Goal: Task Accomplishment & Management: Complete application form

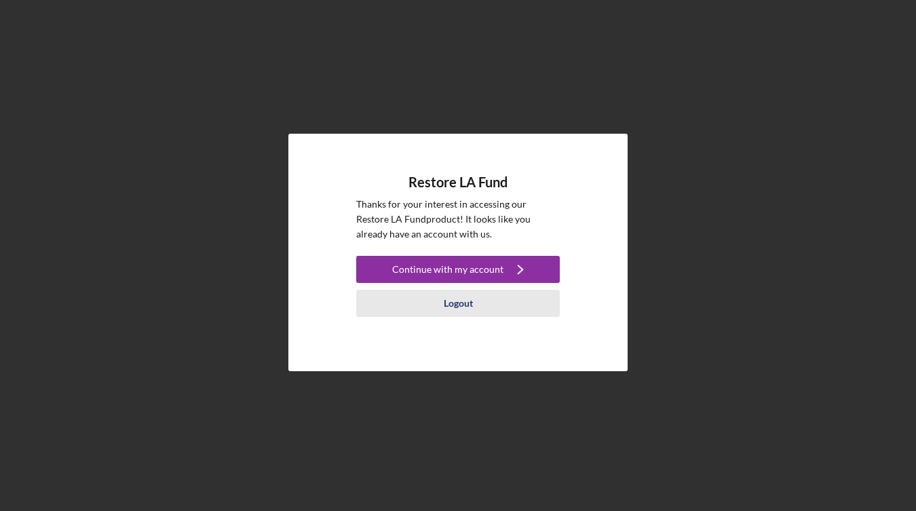
click at [459, 304] on div "Logout" at bounding box center [458, 303] width 29 height 27
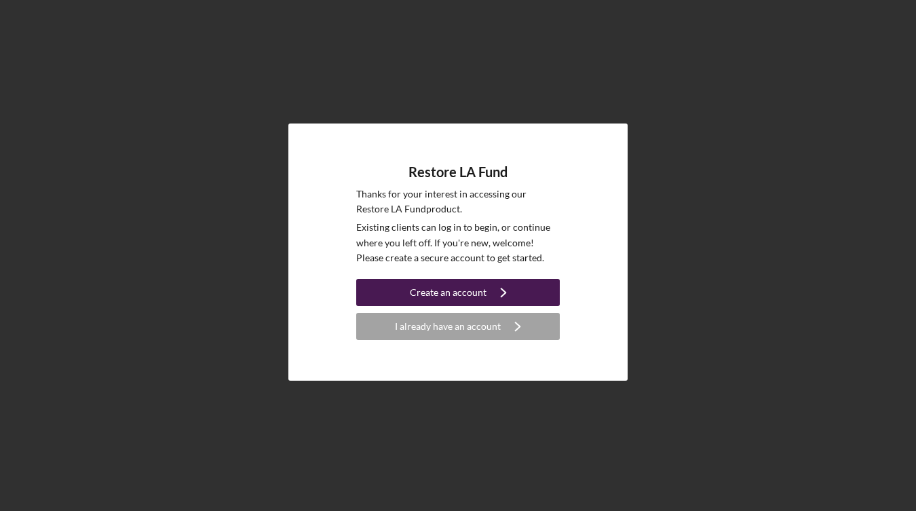
click at [457, 284] on div "Create an account" at bounding box center [448, 292] width 77 height 27
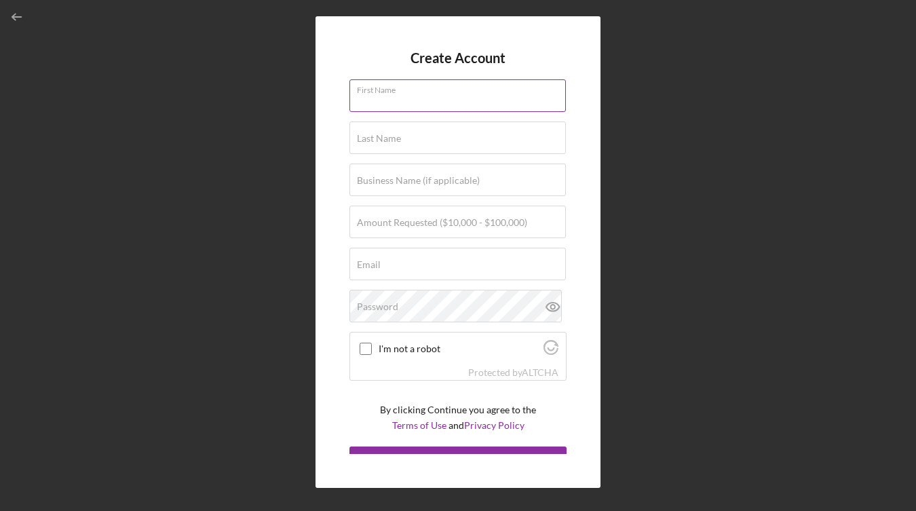
type input "S"
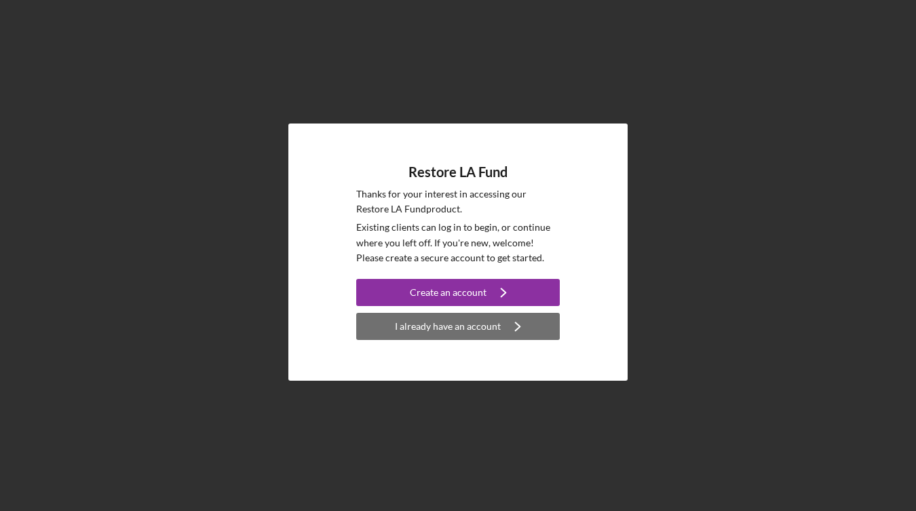
click at [442, 328] on div "I already have an account" at bounding box center [448, 326] width 106 height 27
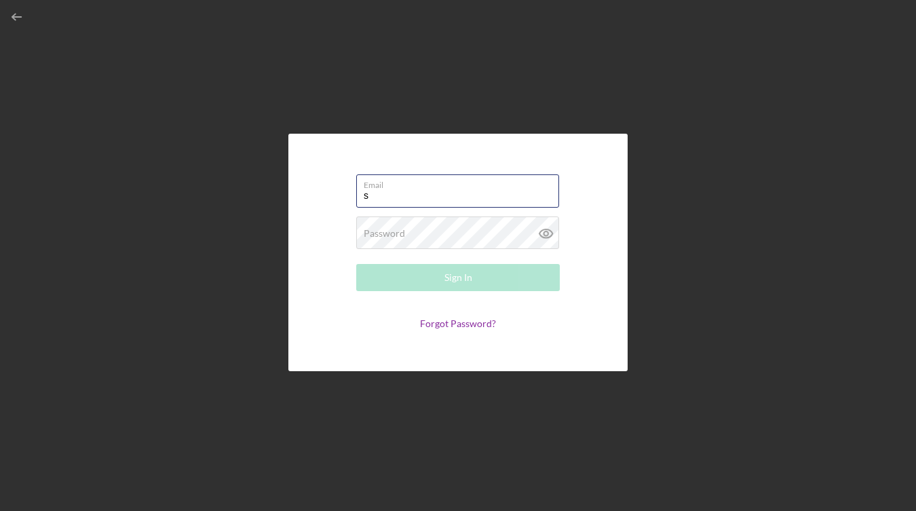
type input "[EMAIL_ADDRESS][DOMAIN_NAME]"
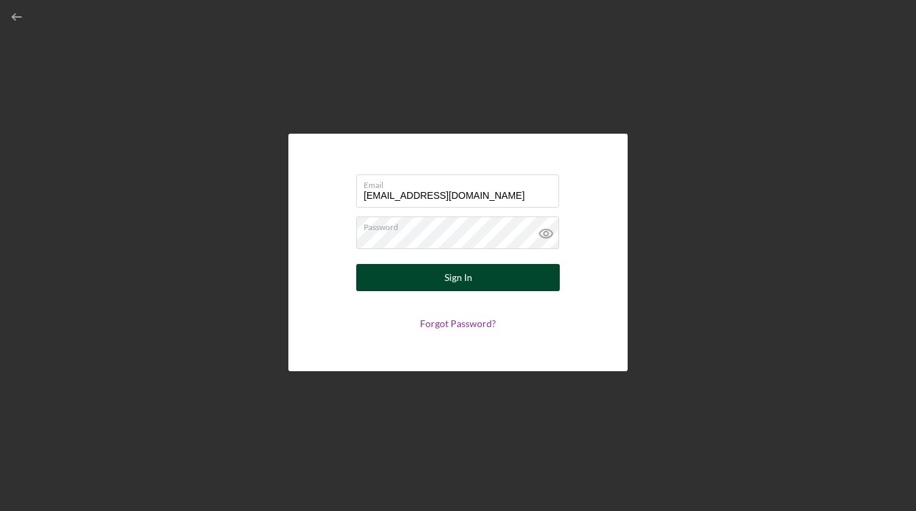
click at [449, 282] on div "Sign In" at bounding box center [458, 277] width 28 height 27
